Goal: Task Accomplishment & Management: Manage account settings

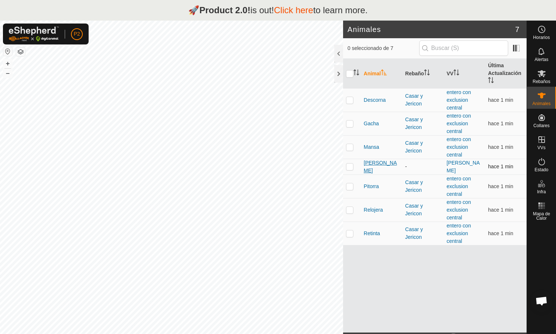
click at [371, 166] on span "[PERSON_NAME]" at bounding box center [382, 166] width 36 height 15
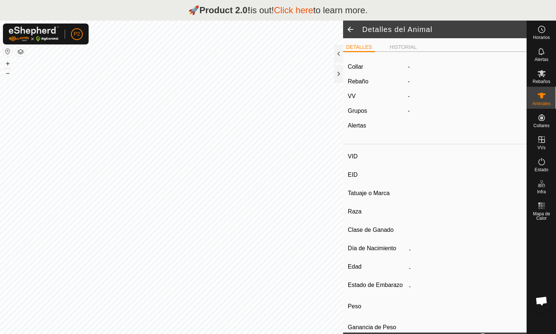
type input "[PERSON_NAME]"
type input "000061520465326"
type input "-"
type input "Limusina"
type input "-"
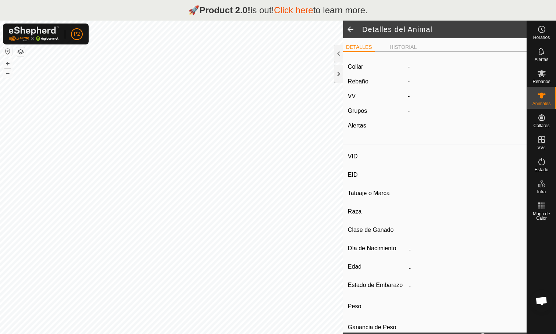
type input "03/2016"
type input "9 years 8 months"
type input "1100 kg"
type input "-"
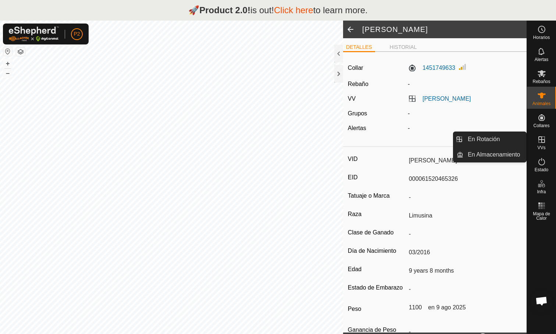
click at [347, 29] on span at bounding box center [350, 30] width 15 height 18
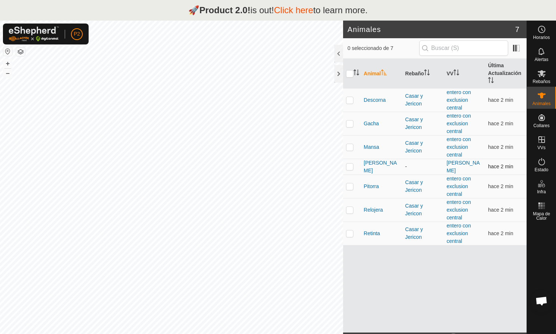
click at [351, 165] on p-checkbox at bounding box center [349, 167] width 7 height 6
checkbox input "true"
click at [543, 76] on icon at bounding box center [542, 73] width 9 height 9
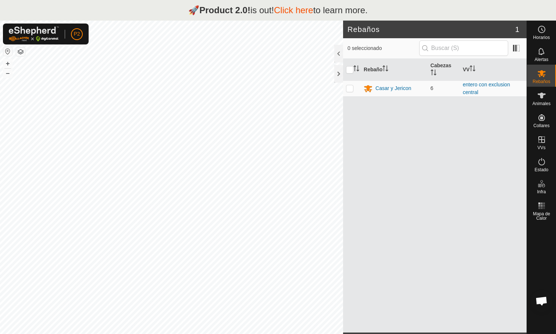
click at [297, 10] on link "Click here" at bounding box center [293, 10] width 39 height 10
click at [547, 49] on es-notification-svg-icon at bounding box center [541, 52] width 13 height 12
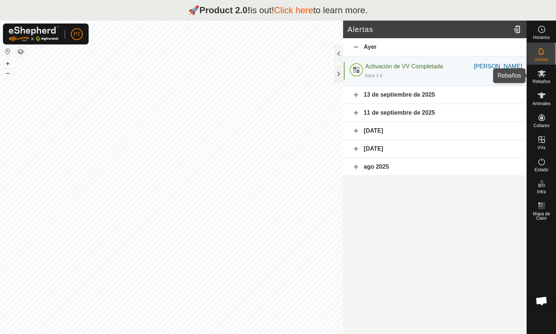
click at [539, 82] on span "Rebaños" at bounding box center [542, 81] width 18 height 4
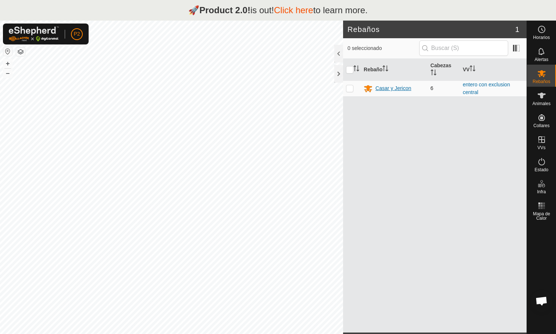
click at [403, 88] on div "Casar y Jericon" at bounding box center [394, 89] width 36 height 8
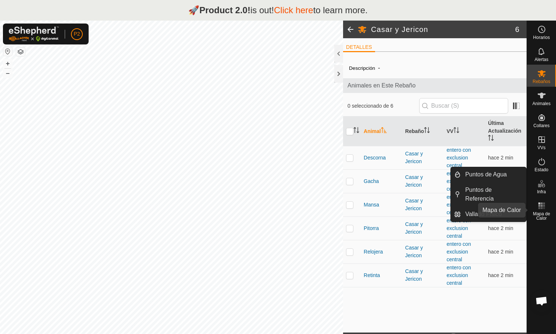
click at [543, 213] on span "Mapa de Calor" at bounding box center [541, 216] width 25 height 9
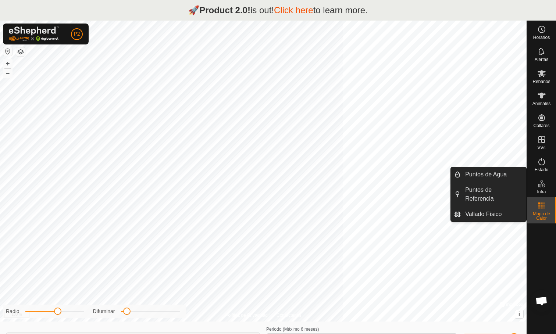
type input "[DATE] - [DATE]"
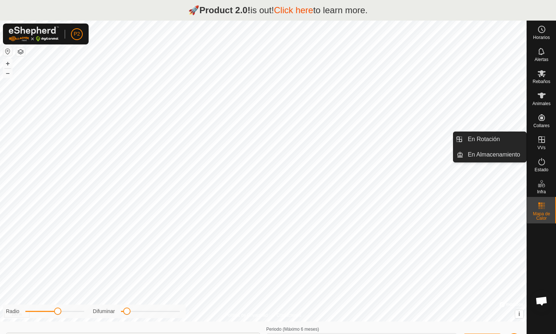
click at [540, 138] on icon at bounding box center [542, 139] width 9 height 9
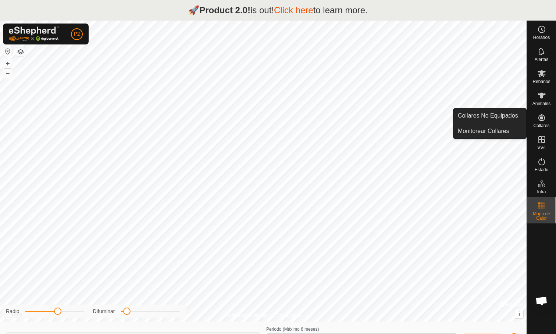
click at [541, 114] on icon at bounding box center [542, 117] width 9 height 9
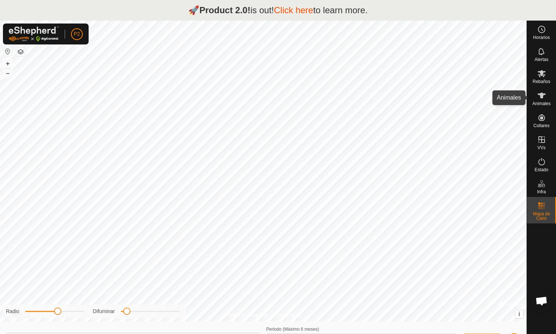
click at [541, 96] on icon at bounding box center [542, 96] width 8 height 6
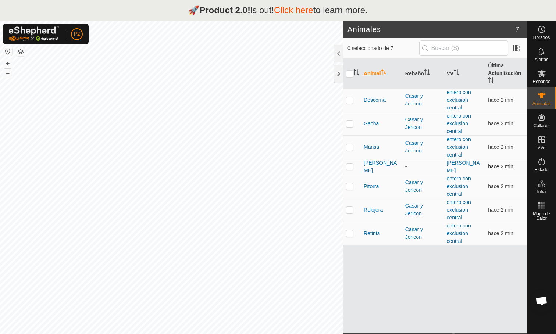
click at [373, 165] on span "[PERSON_NAME]" at bounding box center [382, 166] width 36 height 15
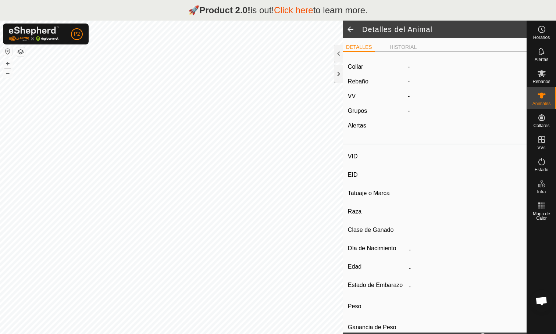
type input "[PERSON_NAME]"
type input "000061520465326"
type input "-"
type input "Limusina"
type input "-"
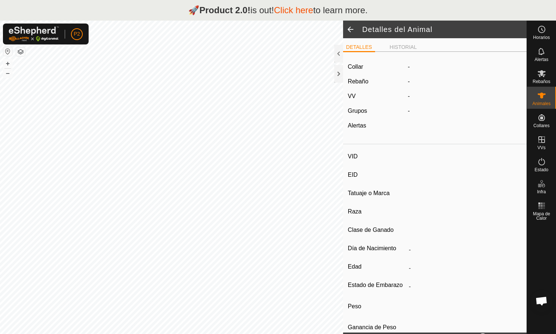
type input "03/2016"
type input "9 years 8 months"
type input "1100 kg"
type input "-"
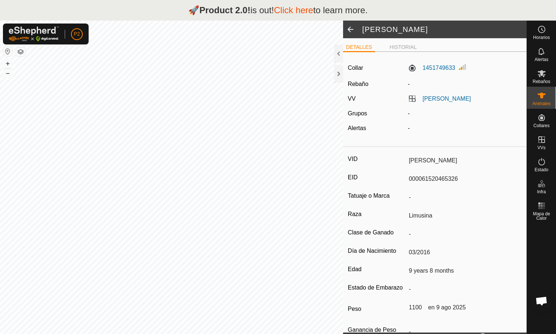
click at [293, 8] on link "Click here" at bounding box center [293, 10] width 39 height 10
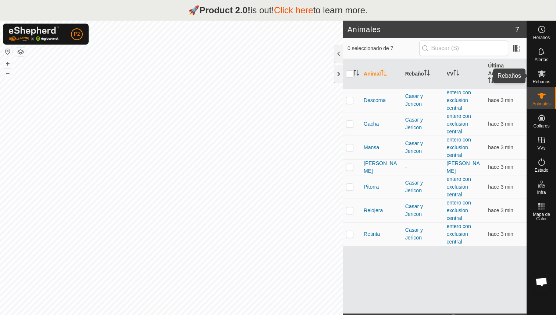
click at [544, 71] on icon at bounding box center [542, 73] width 9 height 9
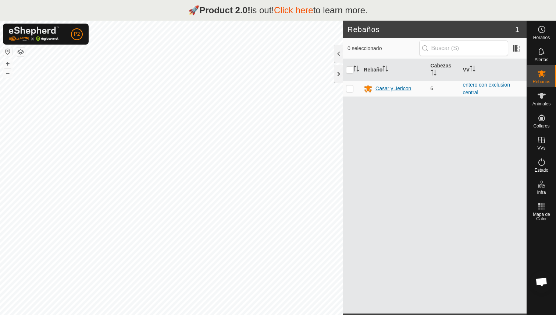
click at [398, 88] on div "Casar y Jericon" at bounding box center [394, 89] width 36 height 8
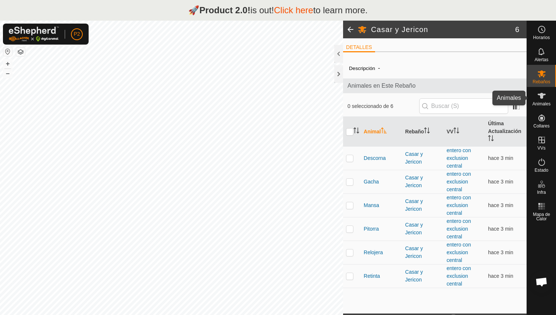
click at [548, 106] on span "Animales" at bounding box center [542, 104] width 18 height 4
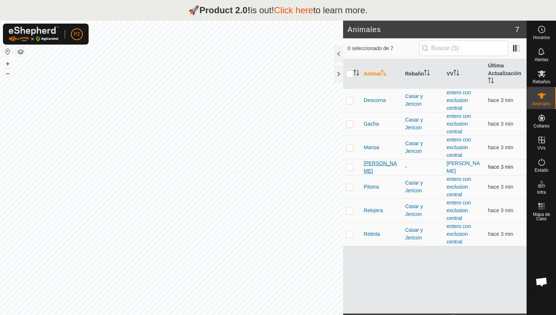
click at [373, 165] on span "[PERSON_NAME]" at bounding box center [382, 166] width 36 height 15
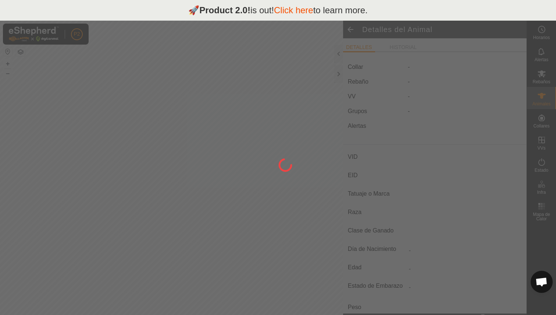
type input "[PERSON_NAME]"
type input "000061520465326"
type input "-"
type input "Limusina"
type input "-"
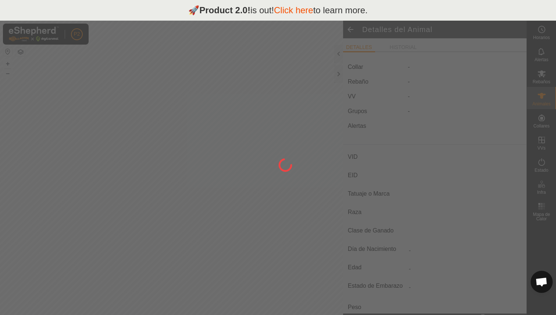
type input "03/2016"
type input "9 years 8 months"
type input "1100 kg"
type input "-"
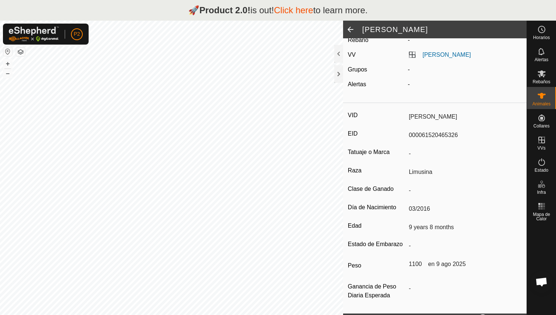
scroll to position [44, 0]
click at [540, 279] on span "Chat abierto" at bounding box center [542, 282] width 12 height 10
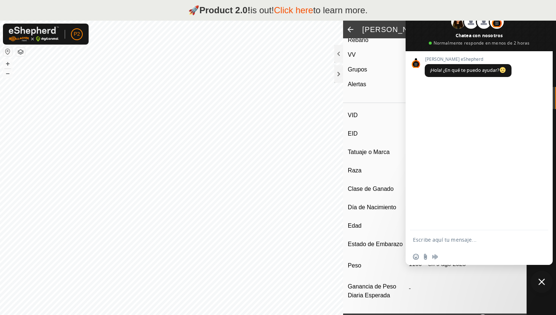
click at [548, 279] on span "Cerrar el chat" at bounding box center [542, 281] width 22 height 22
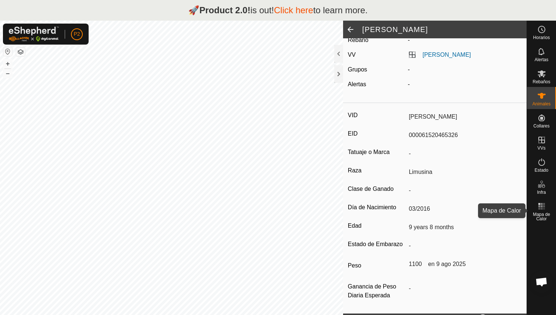
click at [541, 209] on icon at bounding box center [542, 206] width 9 height 9
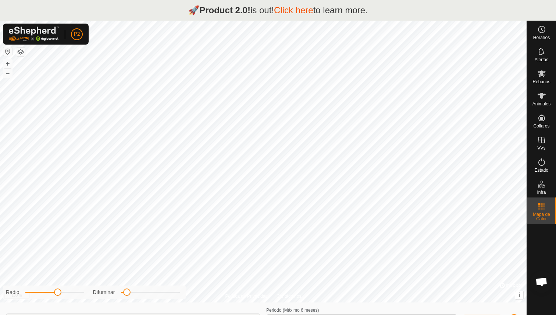
type input "[DATE] - [DATE]"
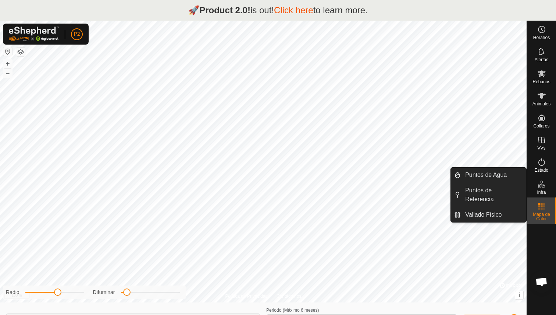
click at [545, 177] on div "Infra" at bounding box center [541, 186] width 29 height 22
click at [544, 184] on icon at bounding box center [542, 184] width 9 height 9
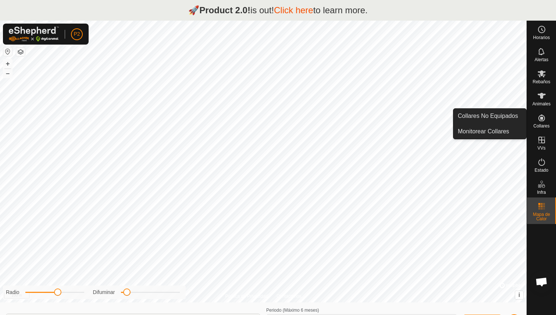
click at [542, 118] on icon at bounding box center [542, 117] width 7 height 7
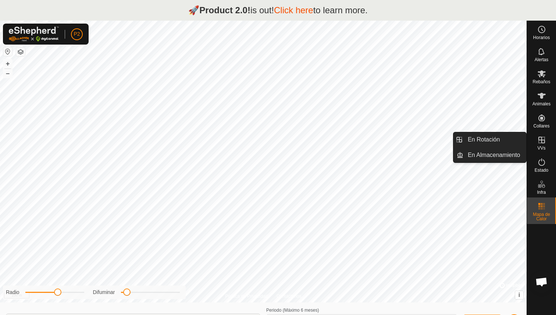
click at [542, 139] on icon at bounding box center [542, 140] width 7 height 7
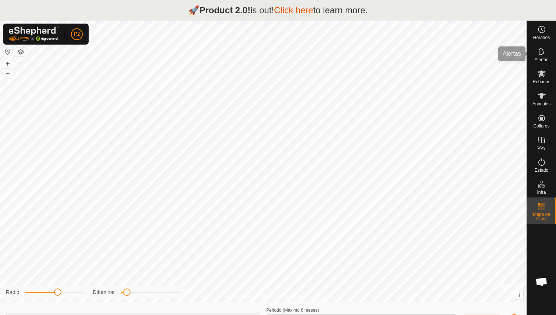
click at [541, 51] on icon at bounding box center [542, 51] width 9 height 9
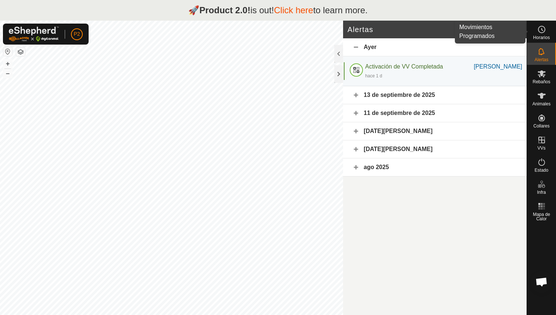
click at [541, 29] on icon at bounding box center [542, 29] width 9 height 9
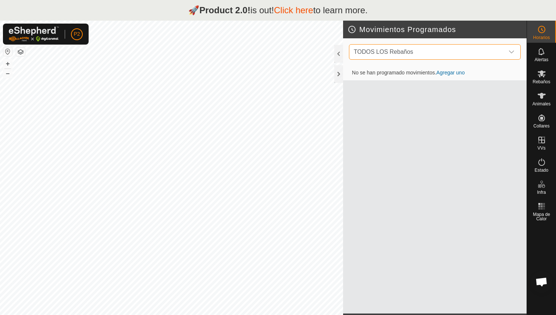
click at [386, 53] on span "TODOS LOS Rebaños" at bounding box center [384, 52] width 60 height 6
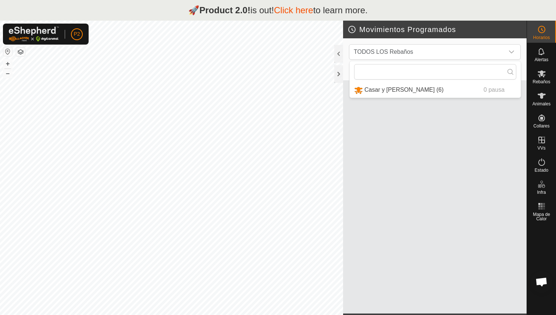
click at [40, 33] on img at bounding box center [34, 33] width 50 height 15
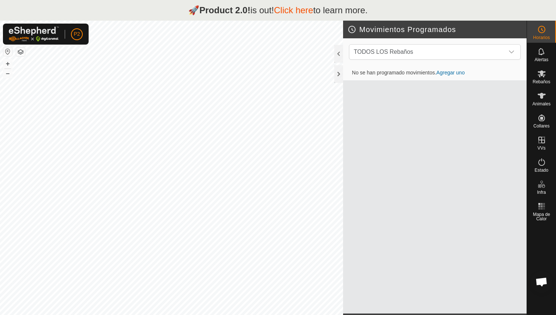
click at [64, 35] on div "P2" at bounding box center [46, 34] width 86 height 21
click at [37, 34] on img at bounding box center [34, 33] width 50 height 15
click at [297, 12] on link "Click here" at bounding box center [293, 10] width 39 height 10
click at [542, 210] on icon at bounding box center [542, 206] width 9 height 9
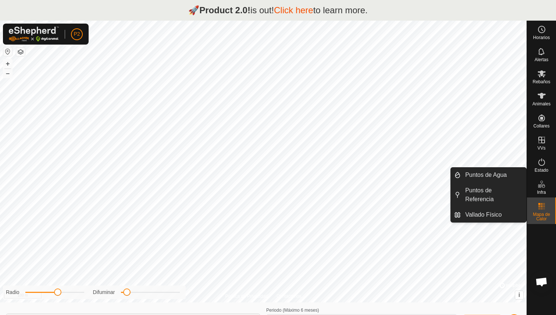
click at [544, 185] on icon at bounding box center [543, 186] width 3 height 4
click at [541, 162] on icon at bounding box center [542, 161] width 9 height 9
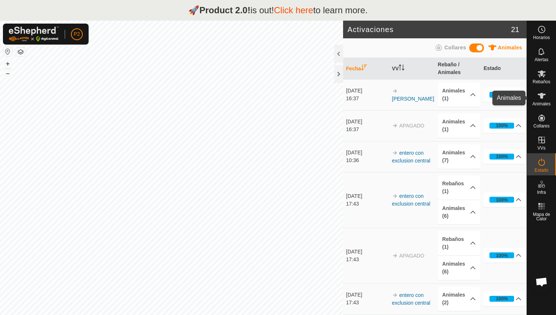
click at [541, 104] on span "Animales" at bounding box center [542, 104] width 18 height 4
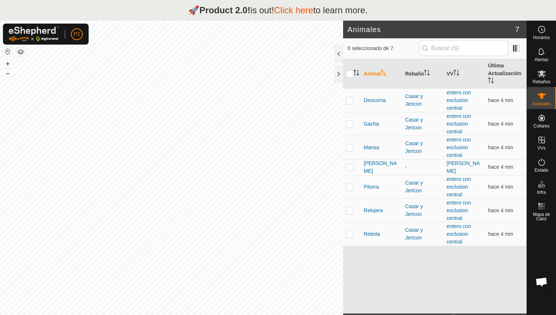
click at [542, 280] on span "Chat abierto" at bounding box center [542, 282] width 12 height 10
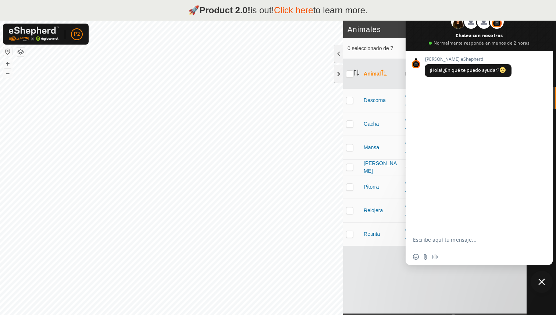
drag, startPoint x: 495, startPoint y: 41, endPoint x: 495, endPoint y: 60, distance: 19.1
click at [495, 60] on div "Conversación Centro de ayuda Buscar en Jacey Cheyenne Sharl Y 12 más Chatea con…" at bounding box center [479, 130] width 147 height 269
click at [545, 278] on span "Cerrar el chat" at bounding box center [542, 281] width 22 height 22
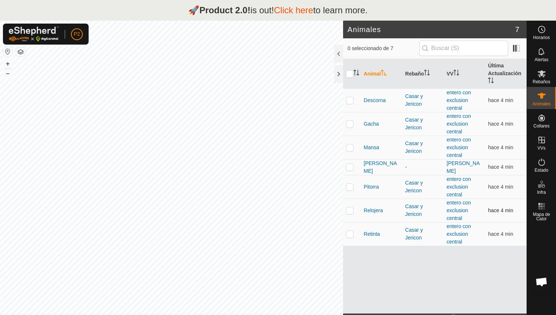
click at [507, 207] on span "hace 4 min" at bounding box center [500, 210] width 25 height 6
click at [514, 52] on span at bounding box center [517, 48] width 12 height 12
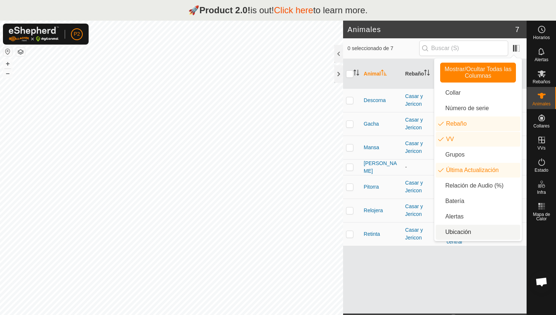
click at [451, 277] on div "Animal Rebaño VV Última Actualización Descorna Casar y Jericon entero con exclu…" at bounding box center [435, 186] width 184 height 254
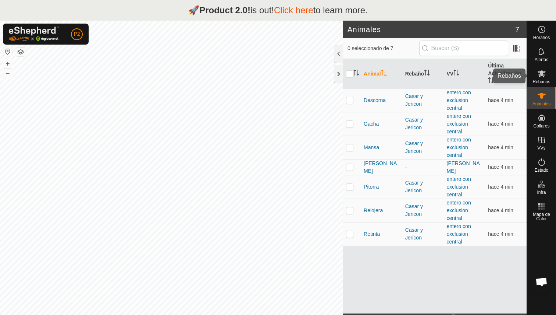
click at [530, 69] on div "Rebaños" at bounding box center [541, 76] width 29 height 22
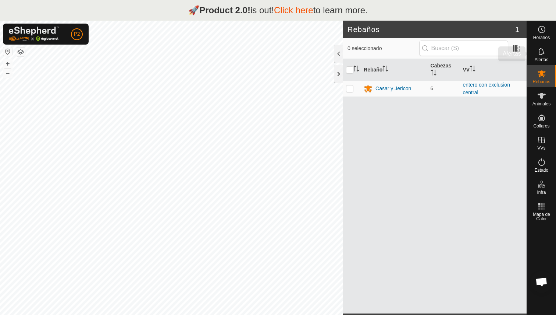
click at [541, 50] on icon at bounding box center [542, 51] width 9 height 9
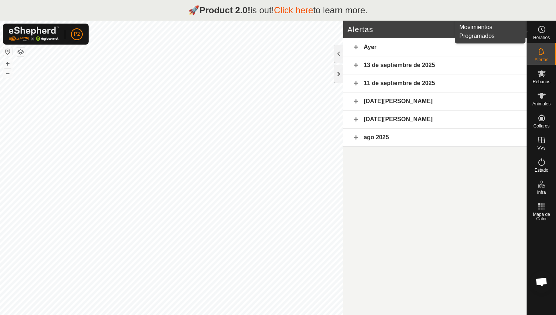
click at [535, 39] on span "Horarios" at bounding box center [542, 37] width 17 height 4
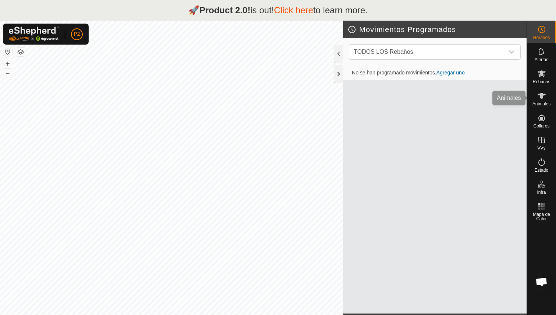
click at [548, 106] on span "Animales" at bounding box center [542, 104] width 18 height 4
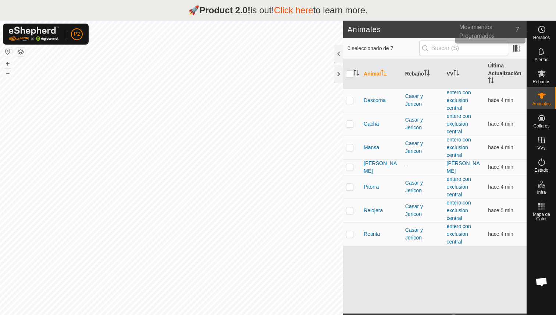
click at [535, 32] on es-schedule-vp-svg-icon at bounding box center [541, 30] width 13 height 12
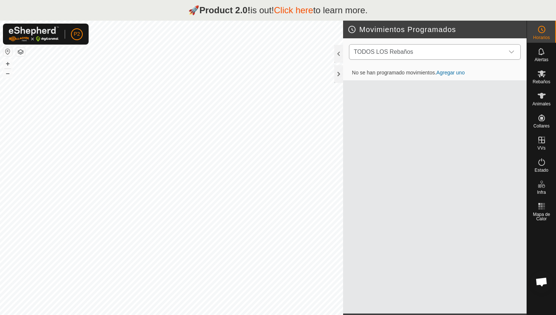
click at [443, 57] on span "TODOS LOS Rebaños" at bounding box center [427, 52] width 153 height 15
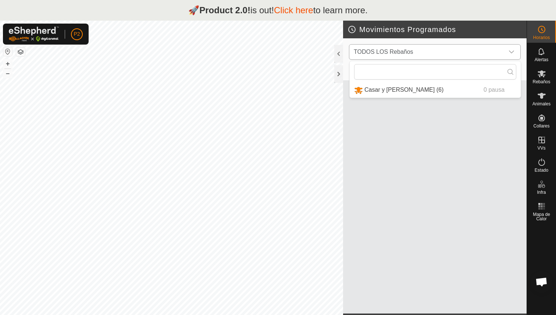
click at [443, 57] on span "TODOS LOS Rebaños" at bounding box center [427, 52] width 153 height 15
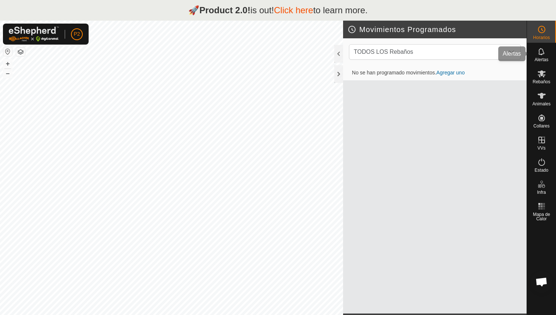
click at [538, 55] on icon at bounding box center [542, 51] width 9 height 9
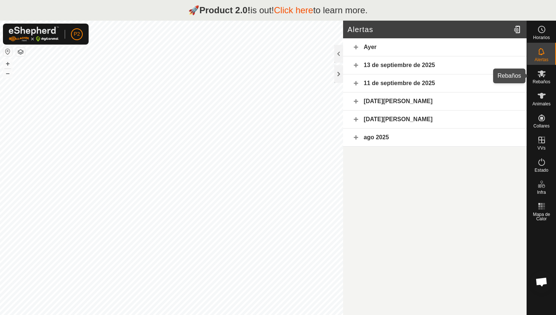
click at [542, 75] on icon at bounding box center [542, 73] width 8 height 7
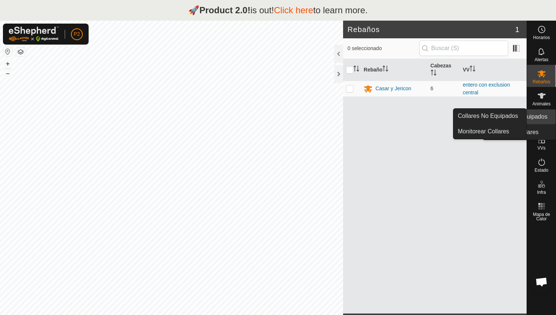
drag, startPoint x: 543, startPoint y: 110, endPoint x: 544, endPoint y: 120, distance: 9.6
click at [543, 121] on icon at bounding box center [542, 117] width 9 height 9
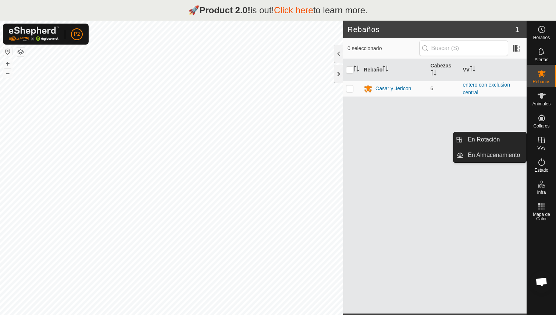
click at [543, 144] on es-virtualpaddocks-svg-icon at bounding box center [541, 140] width 13 height 12
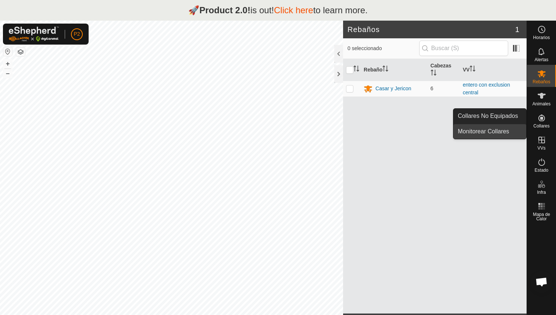
click at [506, 127] on link "Monitorear Collares" at bounding box center [490, 131] width 73 height 15
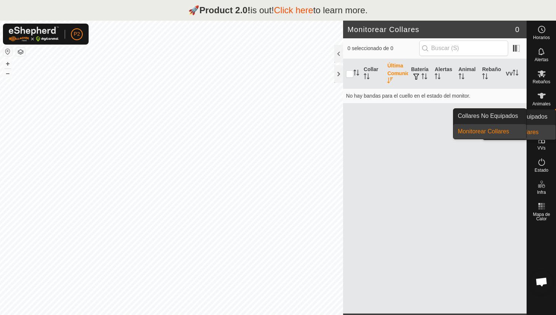
click at [538, 120] on icon at bounding box center [542, 117] width 9 height 9
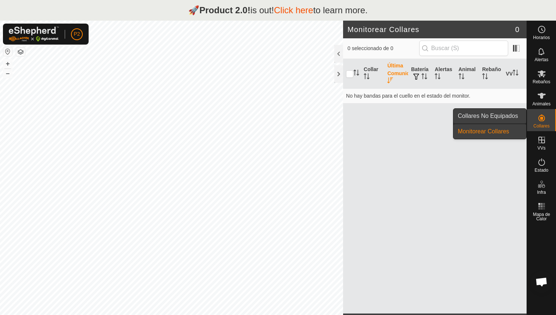
click at [499, 120] on link "Collares No Equipados" at bounding box center [490, 116] width 73 height 15
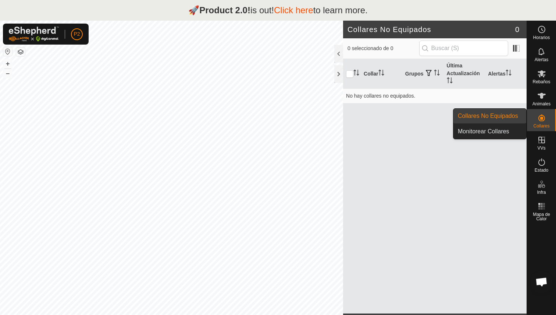
click at [549, 121] on div "Collares" at bounding box center [541, 120] width 29 height 22
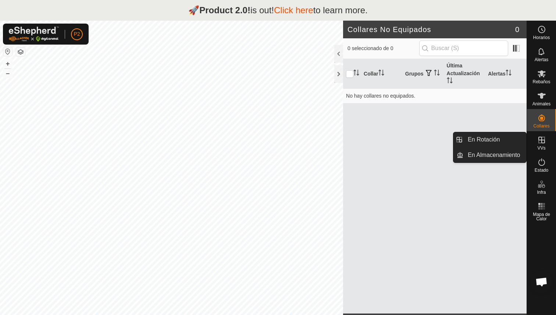
click at [550, 152] on div "VVs" at bounding box center [541, 142] width 29 height 22
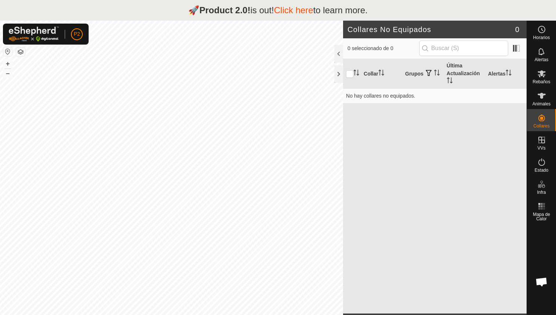
click at [532, 162] on div "Estado" at bounding box center [541, 164] width 29 height 22
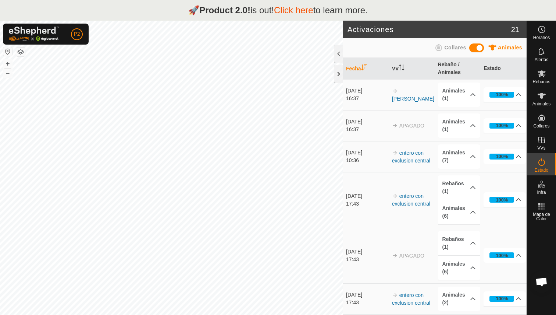
click at [538, 162] on icon at bounding box center [542, 161] width 9 height 9
click at [469, 92] on p-accordion-header "Animales (1)" at bounding box center [459, 94] width 42 height 24
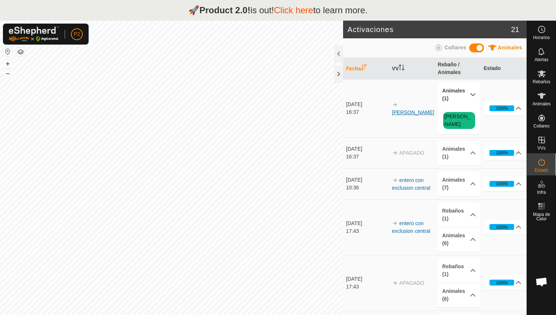
click at [407, 109] on link "[PERSON_NAME]" at bounding box center [413, 112] width 42 height 6
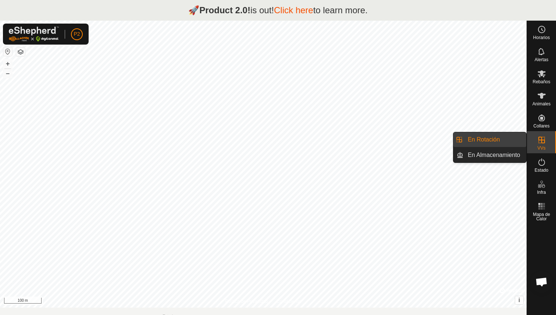
click at [541, 143] on icon at bounding box center [542, 140] width 7 height 7
click at [503, 152] on link "En Almacenamiento" at bounding box center [495, 155] width 63 height 15
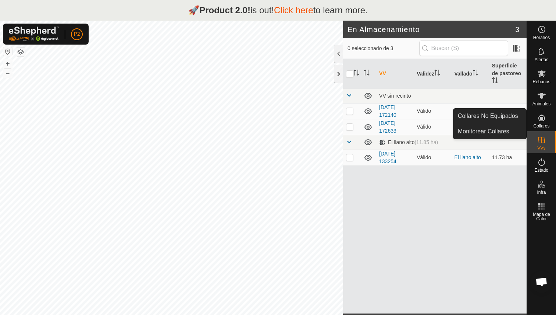
click at [552, 117] on div "Collares" at bounding box center [541, 120] width 29 height 22
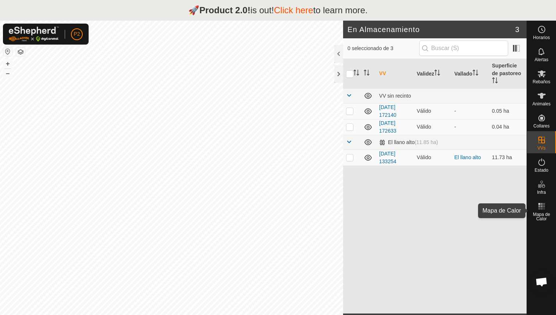
click at [545, 208] on icon at bounding box center [542, 206] width 9 height 9
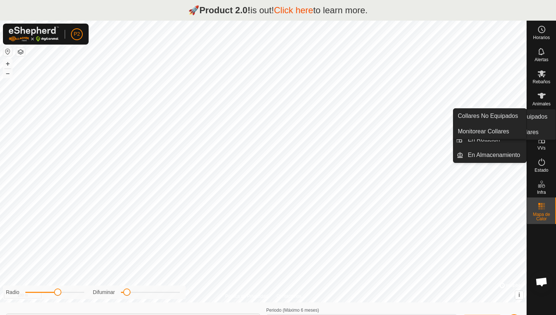
click at [540, 127] on span "Collares" at bounding box center [542, 126] width 16 height 4
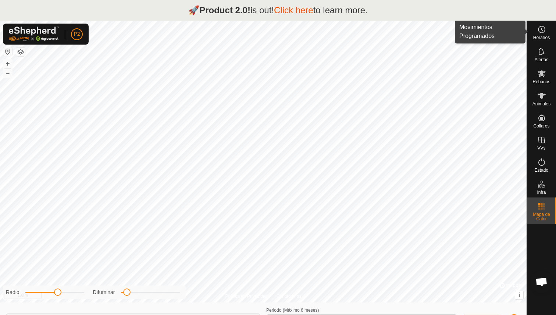
click at [543, 31] on icon at bounding box center [542, 29] width 9 height 9
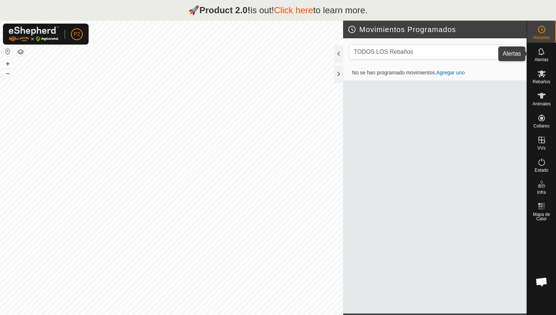
click at [550, 63] on div "Alertas" at bounding box center [541, 54] width 29 height 22
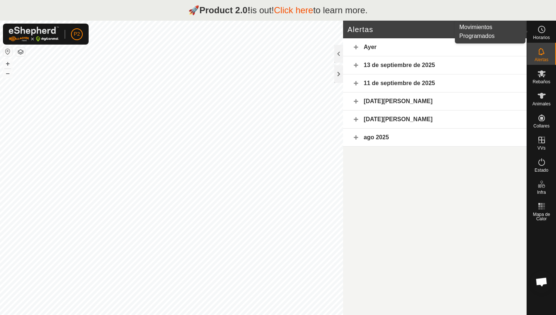
click at [550, 31] on div "Horarios" at bounding box center [541, 32] width 29 height 22
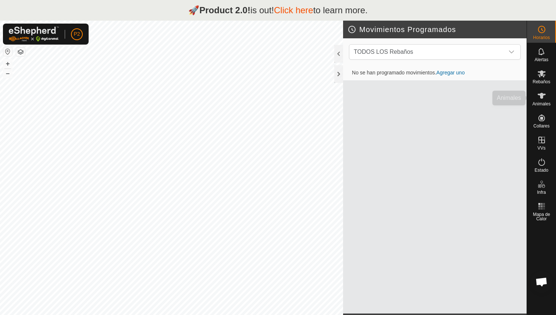
click at [544, 102] on span "Animales" at bounding box center [542, 104] width 18 height 4
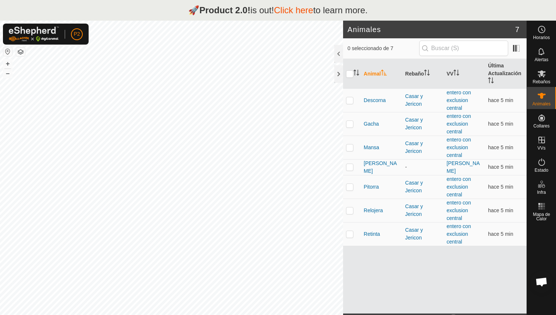
drag, startPoint x: 201, startPoint y: 6, endPoint x: 387, endPoint y: 17, distance: 186.2
click at [387, 17] on div "🚀 Product 2.0! is out! Click here to learn more." at bounding box center [278, 10] width 556 height 21
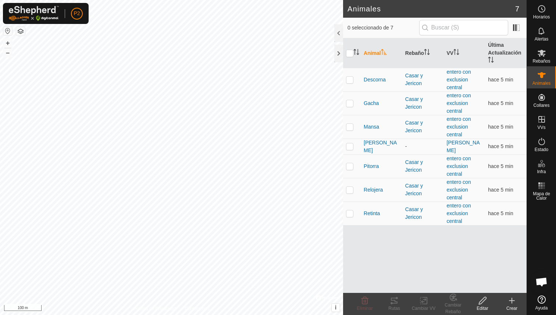
click at [388, 17] on header "Animales 7" at bounding box center [435, 9] width 184 height 18
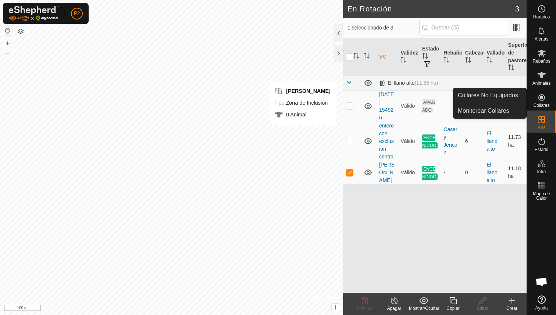
click at [546, 96] on icon at bounding box center [542, 97] width 9 height 9
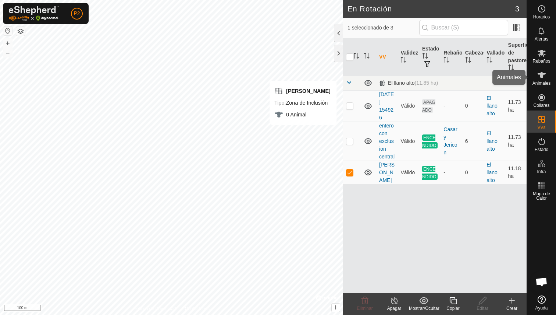
click at [543, 81] on span "Animales" at bounding box center [542, 83] width 18 height 4
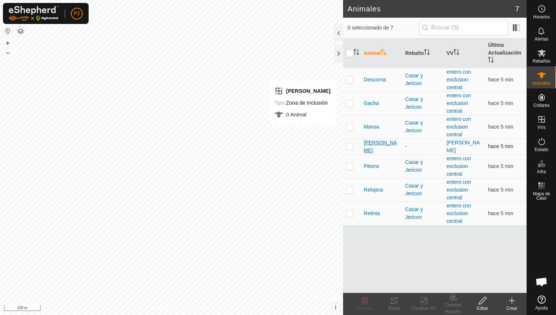
click at [374, 145] on span "[PERSON_NAME]" at bounding box center [382, 146] width 36 height 15
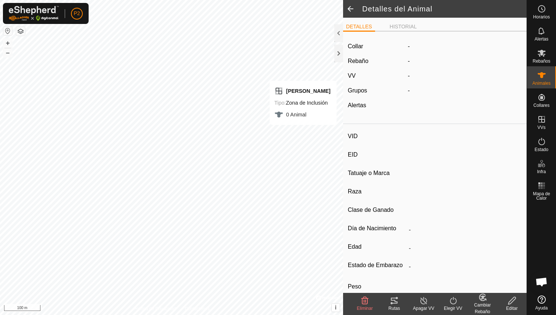
type input "[PERSON_NAME]"
type input "000061520465326"
type input "-"
type input "Limusina"
type input "-"
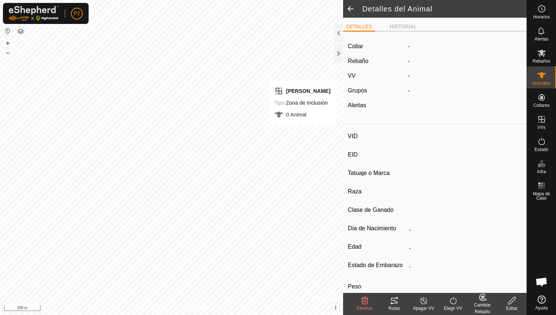
type input "03/2016"
type input "9 years 8 months"
type input "1100 kg"
type input "-"
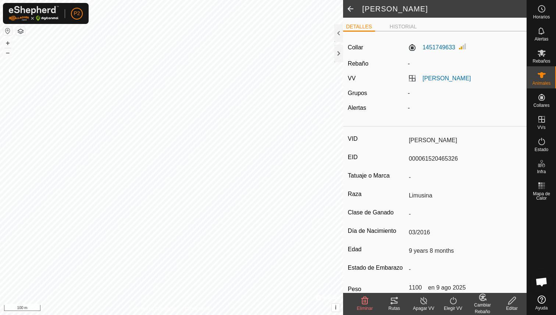
click at [396, 300] on icon at bounding box center [394, 300] width 9 height 9
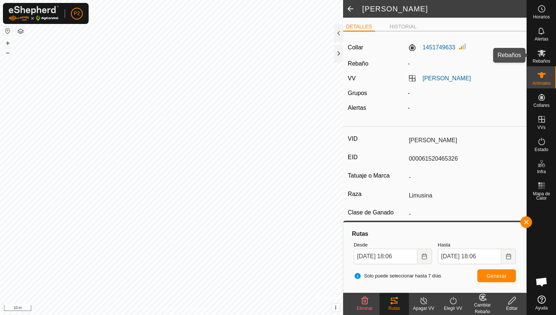
click at [548, 51] on es-mob-svg-icon at bounding box center [541, 53] width 13 height 12
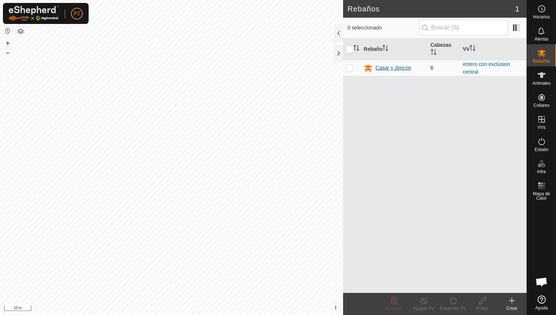
click at [400, 67] on div "Casar y Jericon" at bounding box center [394, 68] width 36 height 8
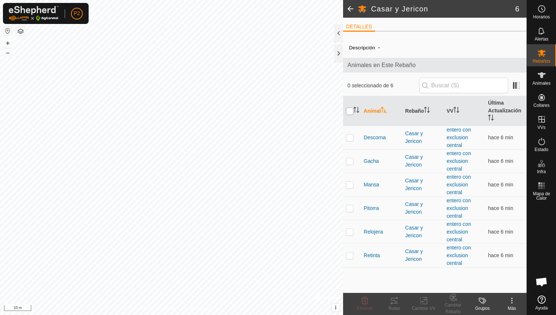
click at [351, 112] on input "checkbox" at bounding box center [349, 110] width 7 height 7
checkbox input "true"
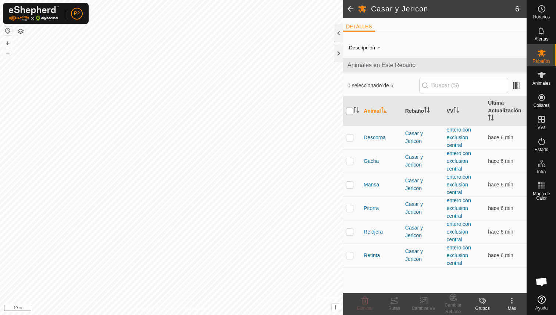
checkbox input "true"
click at [398, 300] on icon at bounding box center [394, 300] width 9 height 9
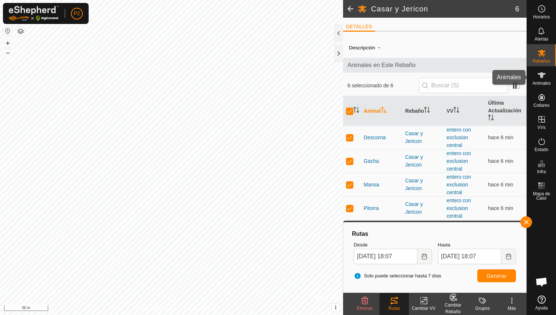
click at [544, 83] on span "Animales" at bounding box center [542, 83] width 18 height 4
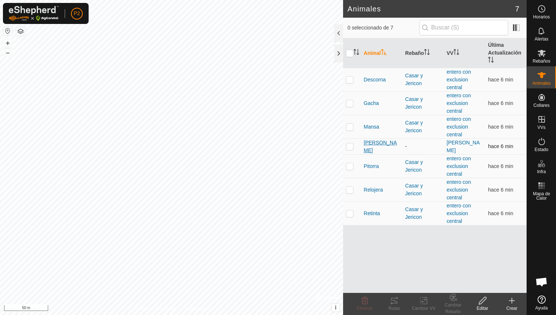
click at [372, 146] on span "[PERSON_NAME]" at bounding box center [382, 146] width 36 height 15
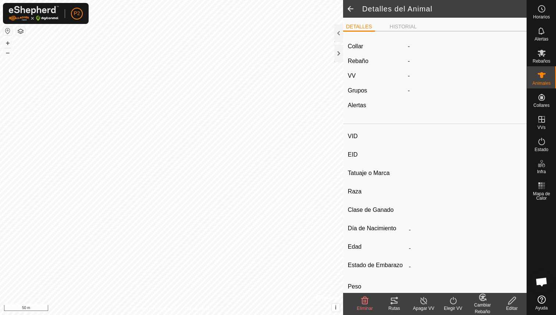
type input "[PERSON_NAME]"
type input "000061520465326"
type input "-"
type input "Limusina"
type input "-"
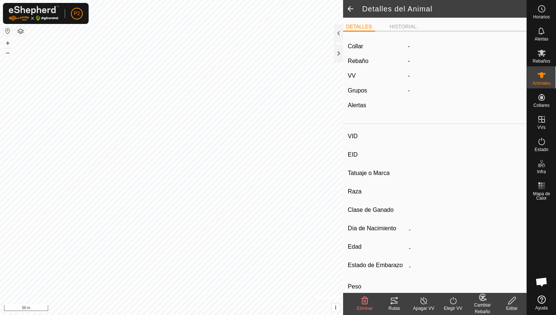
type input "03/2016"
type input "9 years 8 months"
type input "1100 kg"
type input "-"
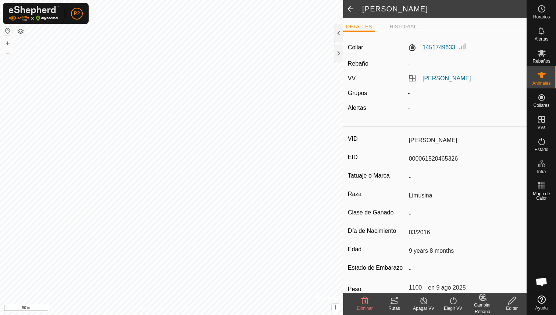
click at [400, 303] on tracks-svg-icon at bounding box center [394, 300] width 29 height 9
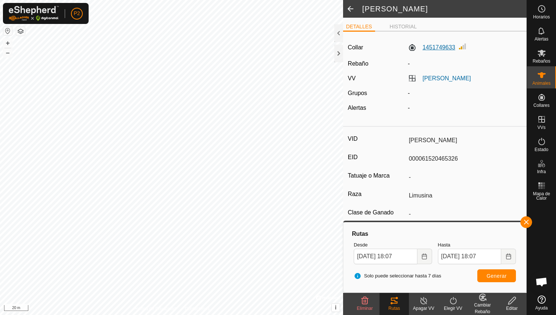
click at [432, 46] on label "1451749633" at bounding box center [431, 47] width 47 height 9
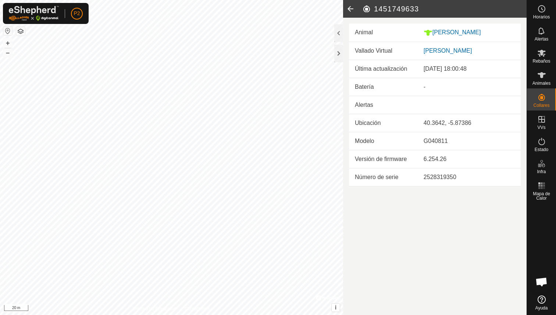
click at [348, 7] on icon at bounding box center [350, 9] width 15 height 18
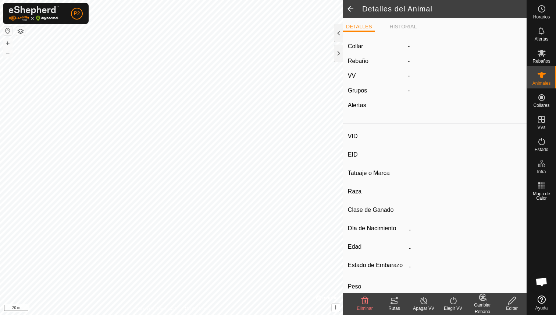
type input "[PERSON_NAME]"
type input "000061520465326"
type input "-"
type input "Limusina"
type input "-"
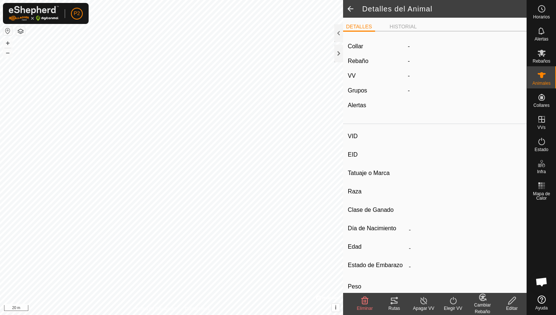
type input "03/2016"
type input "9 years 8 months"
type input "1100 kg"
type input "-"
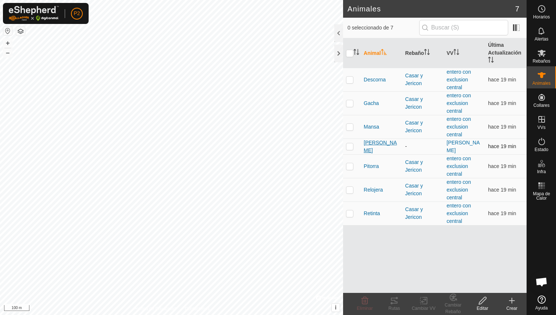
click at [374, 146] on span "[PERSON_NAME]" at bounding box center [382, 146] width 36 height 15
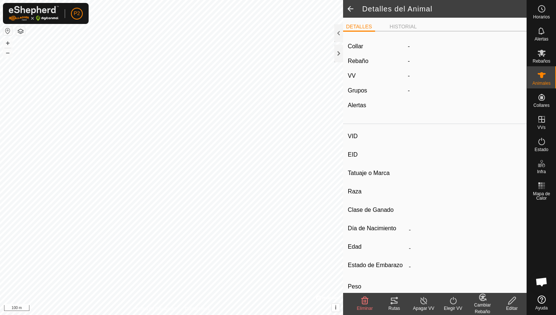
type input "[PERSON_NAME]"
type input "000061520465326"
type input "-"
type input "Limusina"
type input "-"
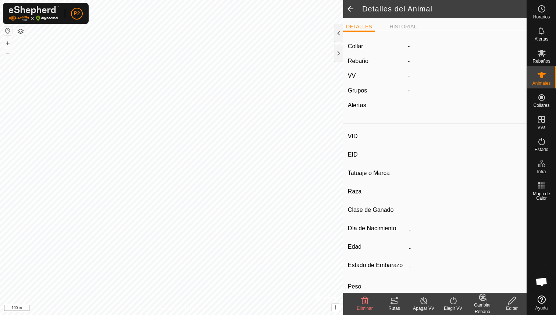
type input "03/2016"
type input "9 years 8 months"
type input "1100 kg"
type input "-"
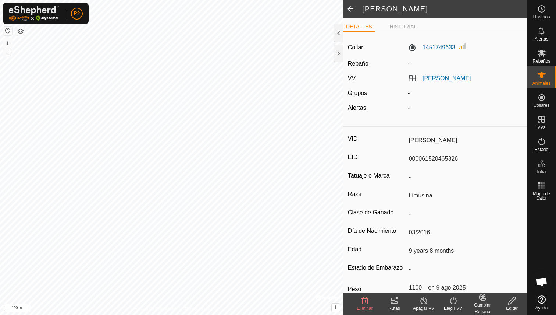
click at [515, 308] on div "Editar" at bounding box center [511, 308] width 29 height 7
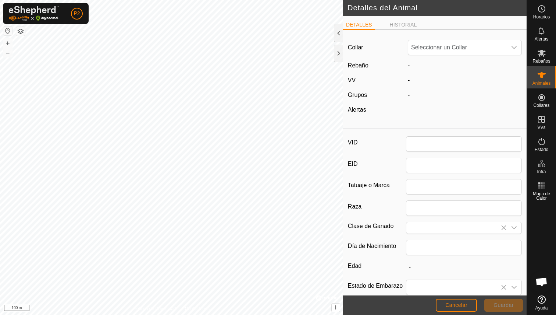
type input "[PERSON_NAME]"
type input "000061520465326"
type input "Limusina"
type input "03/2016"
type input "9 years 8 months"
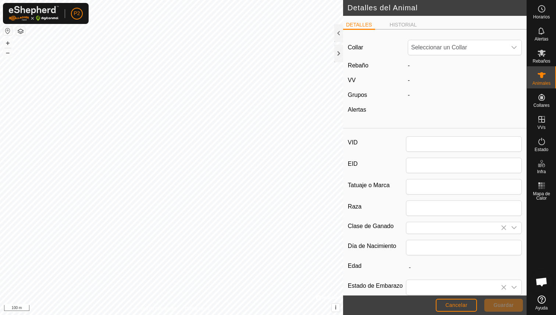
type input "1100"
type input "09 Aug, 2025"
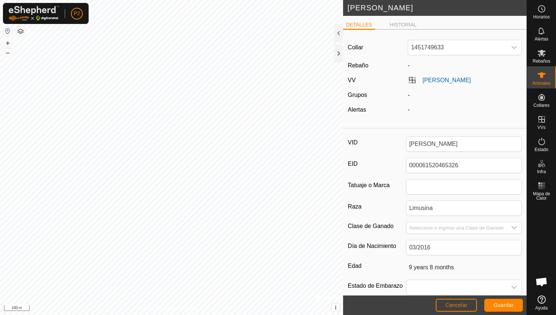
click at [466, 303] on span "Cancelar" at bounding box center [457, 305] width 22 height 6
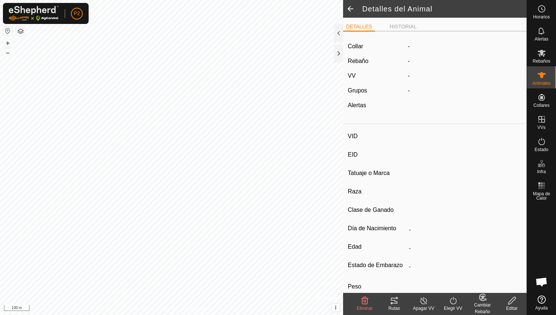
type input "[PERSON_NAME]"
type input "000061520465326"
type input "-"
type input "Limusina"
type input "-"
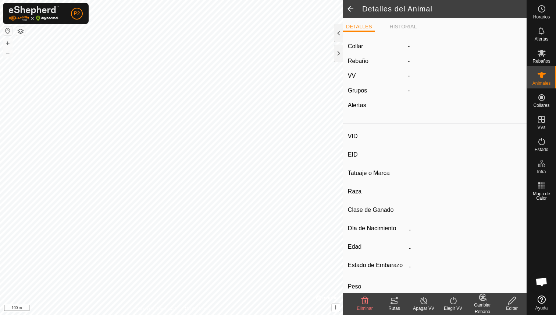
type input "03/2016"
type input "9 years 8 months"
type input "1100 kg"
type input "-"
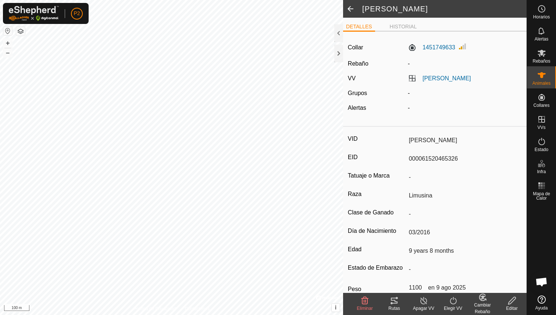
click at [397, 302] on icon at bounding box center [394, 300] width 7 height 6
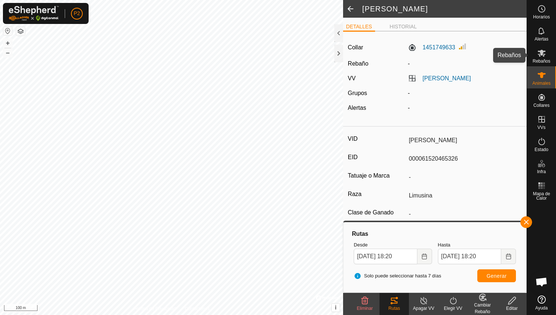
click at [542, 56] on icon at bounding box center [542, 53] width 9 height 9
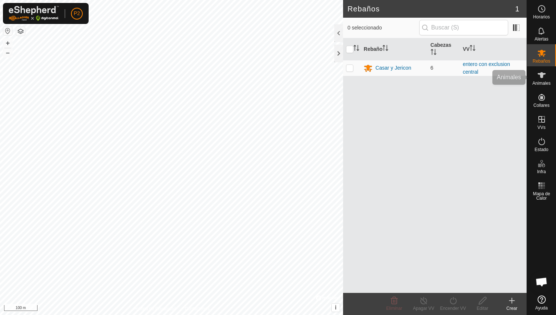
click at [540, 85] on span "Animales" at bounding box center [542, 83] width 18 height 4
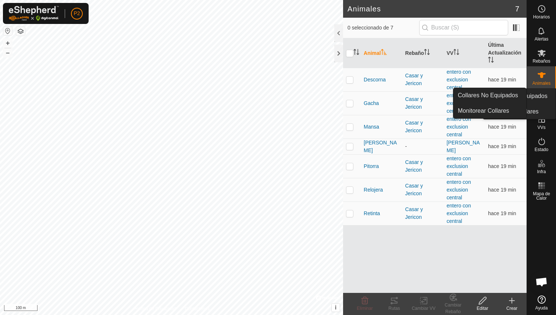
drag, startPoint x: 546, startPoint y: 110, endPoint x: 545, endPoint y: 104, distance: 5.6
click at [545, 104] on span "Collares" at bounding box center [542, 105] width 16 height 4
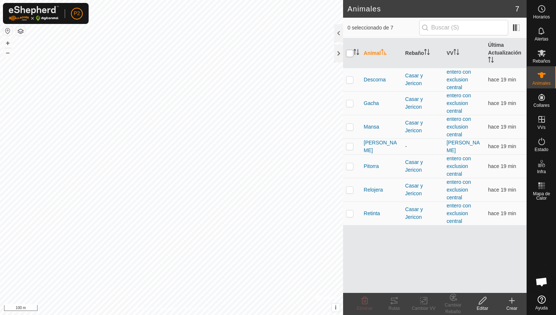
click at [350, 54] on input "checkbox" at bounding box center [349, 53] width 7 height 7
checkbox input "true"
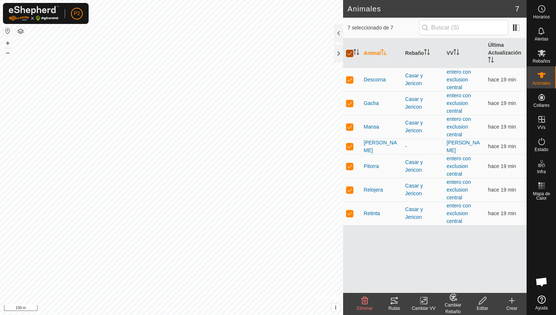
checkbox input "true"
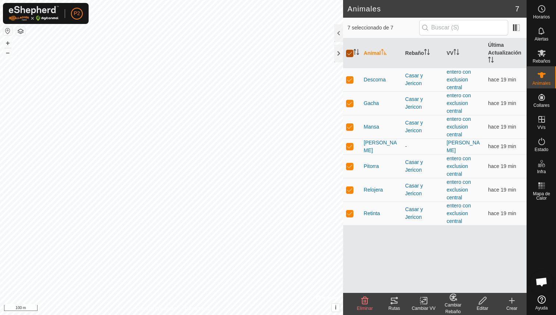
checkbox input "true"
click at [352, 147] on p-checkbox at bounding box center [349, 146] width 7 height 6
checkbox input "false"
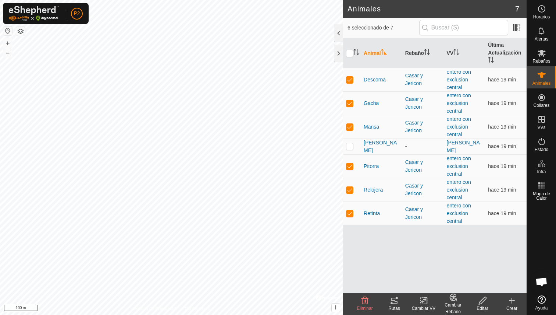
click at [393, 300] on icon at bounding box center [394, 300] width 7 height 6
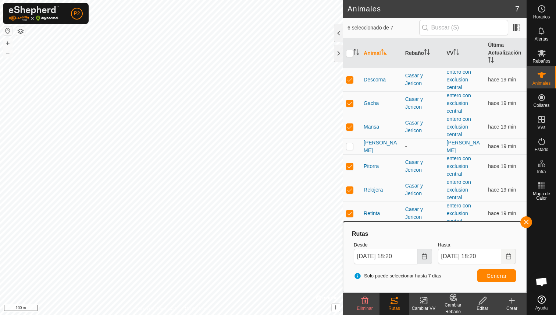
click at [425, 257] on icon "Choose Date" at bounding box center [425, 256] width 6 height 6
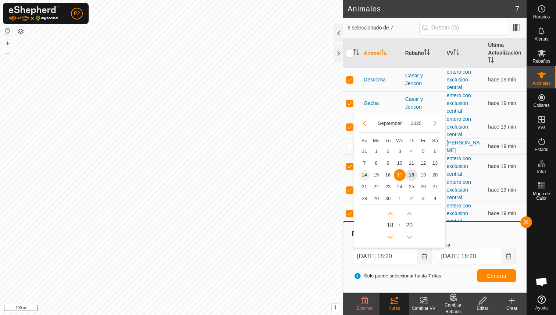
click at [367, 173] on span "14" at bounding box center [365, 175] width 12 height 12
type input "14 Sep, 2025 18:20"
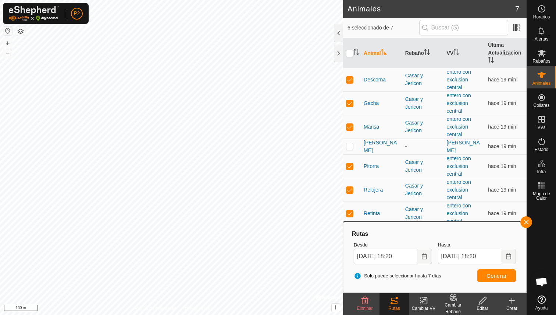
click at [486, 272] on button "Generar" at bounding box center [497, 275] width 39 height 13
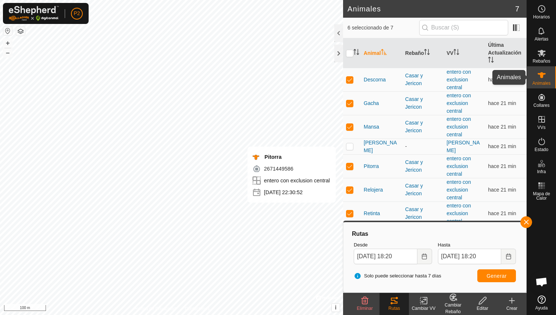
click at [543, 80] on es-animals-svg-icon at bounding box center [541, 75] width 13 height 12
click at [549, 46] on div "Rebaños" at bounding box center [541, 55] width 29 height 22
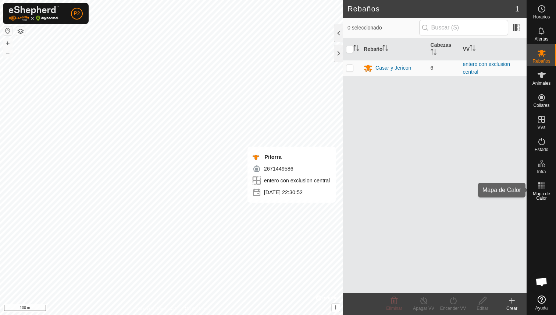
click at [549, 197] on span "Mapa de Calor" at bounding box center [541, 195] width 25 height 9
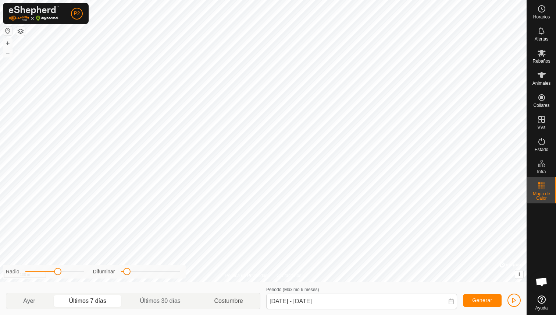
click at [226, 299] on p-togglebutton "Costumbre" at bounding box center [229, 300] width 63 height 15
click at [491, 297] on span "Generar" at bounding box center [482, 300] width 20 height 6
click at [453, 302] on icon at bounding box center [452, 301] width 6 height 6
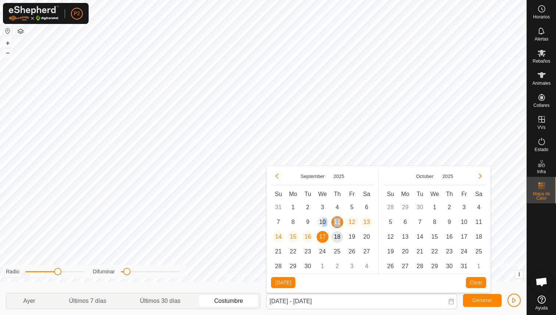
drag, startPoint x: 336, startPoint y: 220, endPoint x: 323, endPoint y: 219, distance: 12.9
click at [323, 219] on tr "7 8 9 10 11 11 12 12 13 13" at bounding box center [322, 222] width 103 height 15
click at [323, 219] on span "10" at bounding box center [323, 222] width 12 height 12
click at [332, 238] on span "18" at bounding box center [338, 237] width 12 height 12
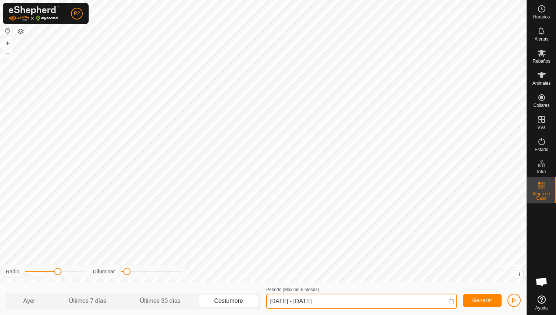
click at [384, 296] on input "10 Sep, 2025 - 18 Sep, 2025" at bounding box center [361, 300] width 191 height 15
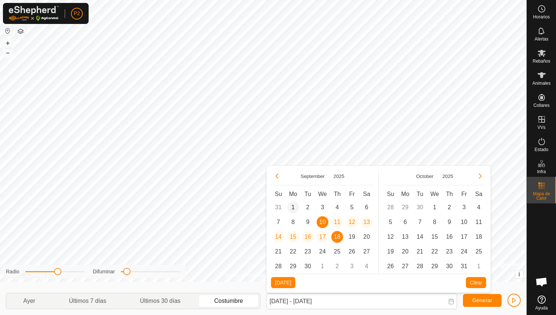
click at [294, 206] on span "1" at bounding box center [293, 207] width 12 height 12
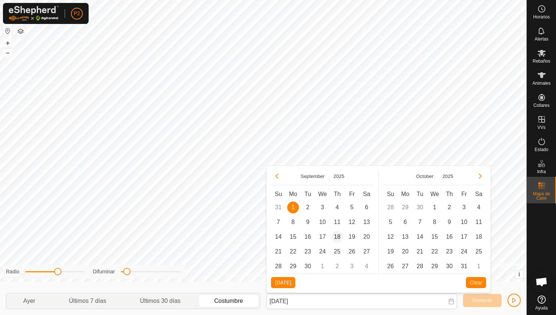
click at [342, 238] on span "18" at bounding box center [338, 237] width 12 height 12
type input "01 Sep, 2025 - 18 Sep, 2025"
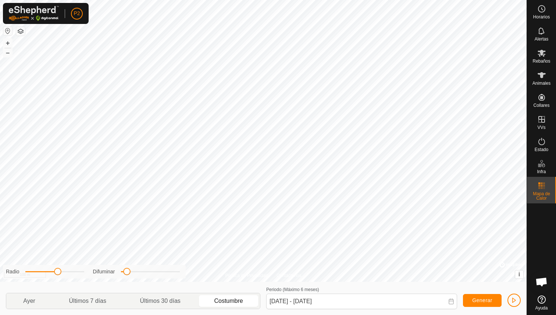
click at [482, 302] on span "Generar" at bounding box center [482, 300] width 20 height 6
click at [479, 295] on button "Generar" at bounding box center [482, 300] width 39 height 13
